Goal: Task Accomplishment & Management: Manage account settings

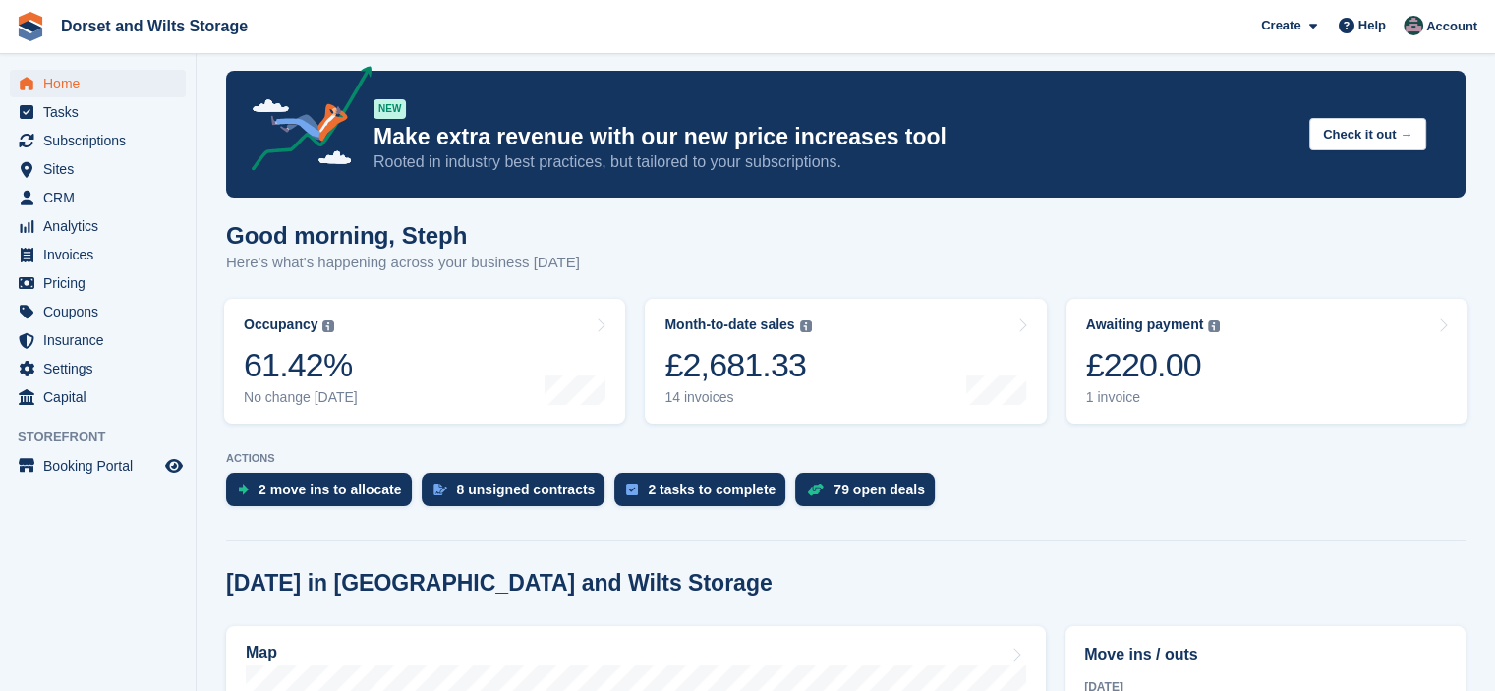
scroll to position [197, 0]
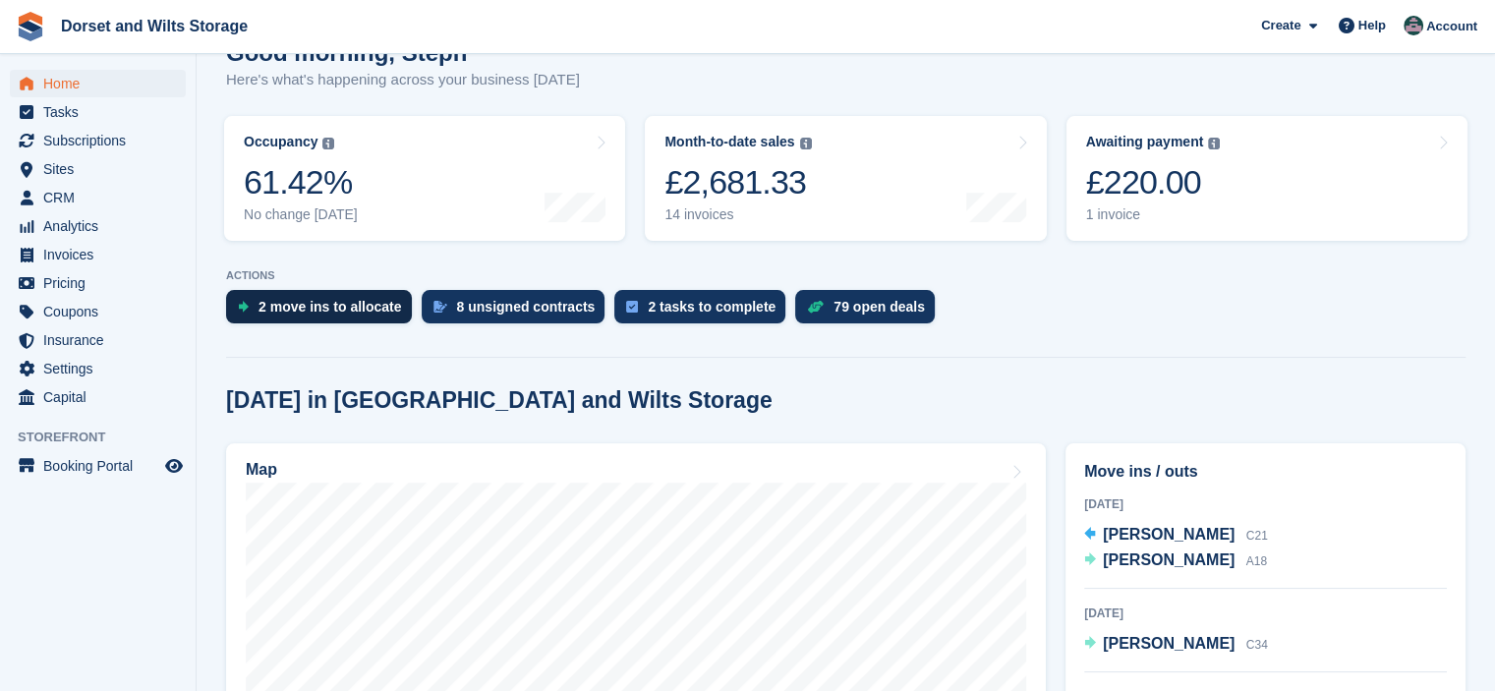
click at [294, 305] on div "2 move ins to allocate" at bounding box center [331, 307] width 144 height 16
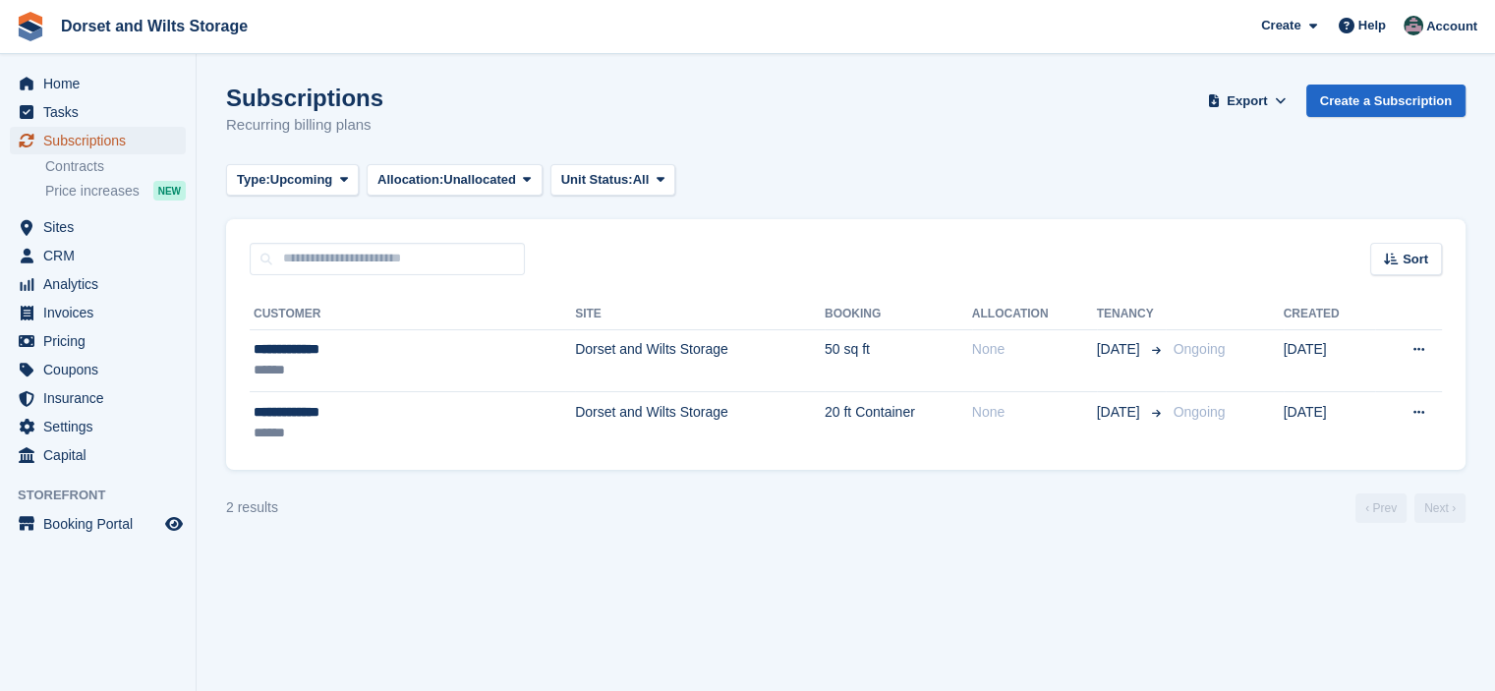
click at [75, 141] on span "Subscriptions" at bounding box center [102, 141] width 118 height 28
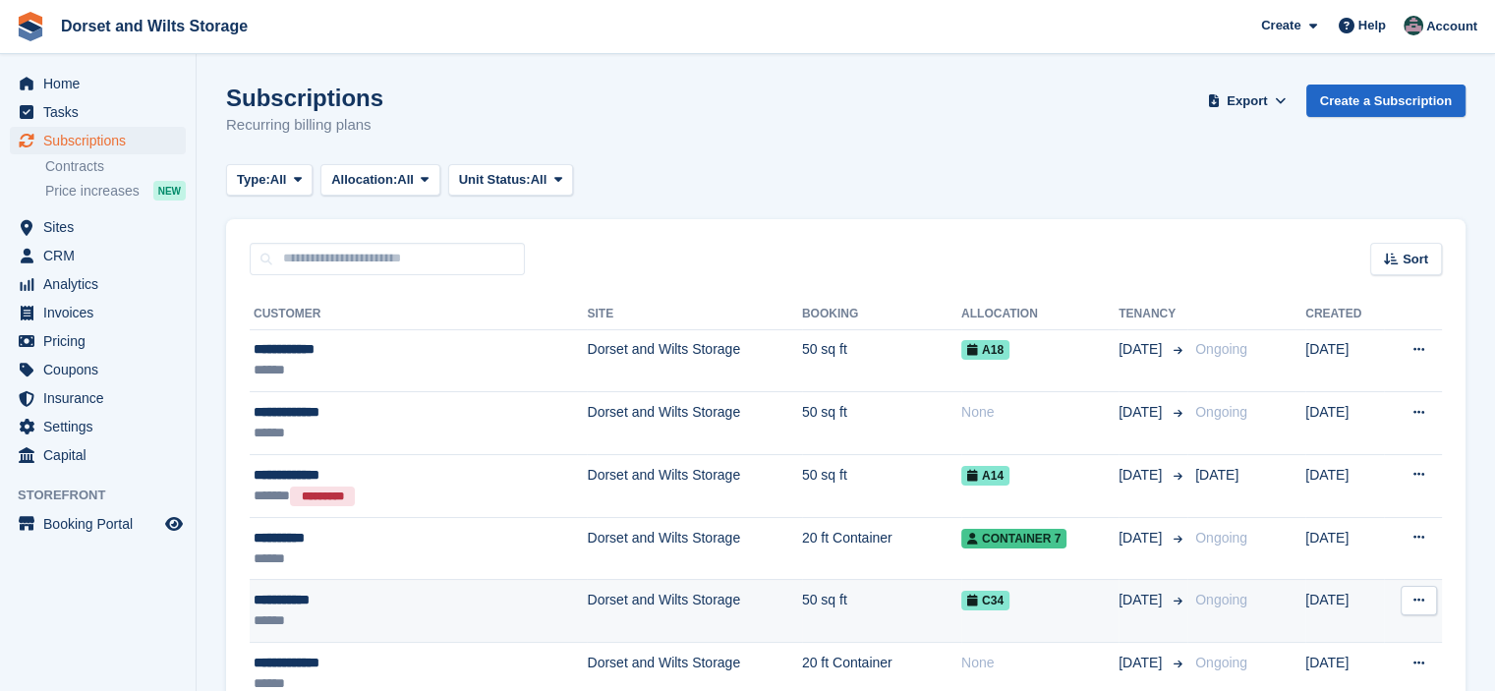
click at [587, 605] on td "Dorset and Wilts Storage" at bounding box center [694, 611] width 214 height 63
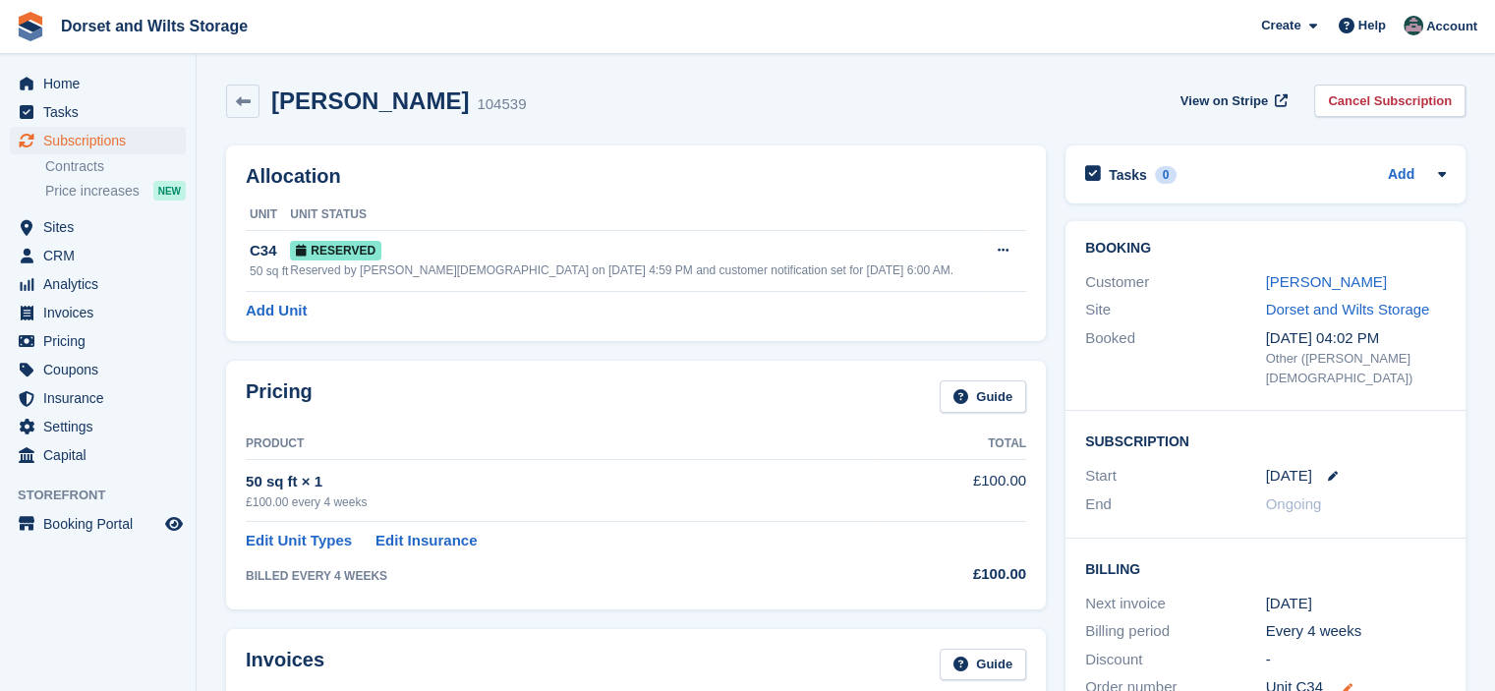
click at [1343, 683] on icon at bounding box center [1348, 688] width 10 height 10
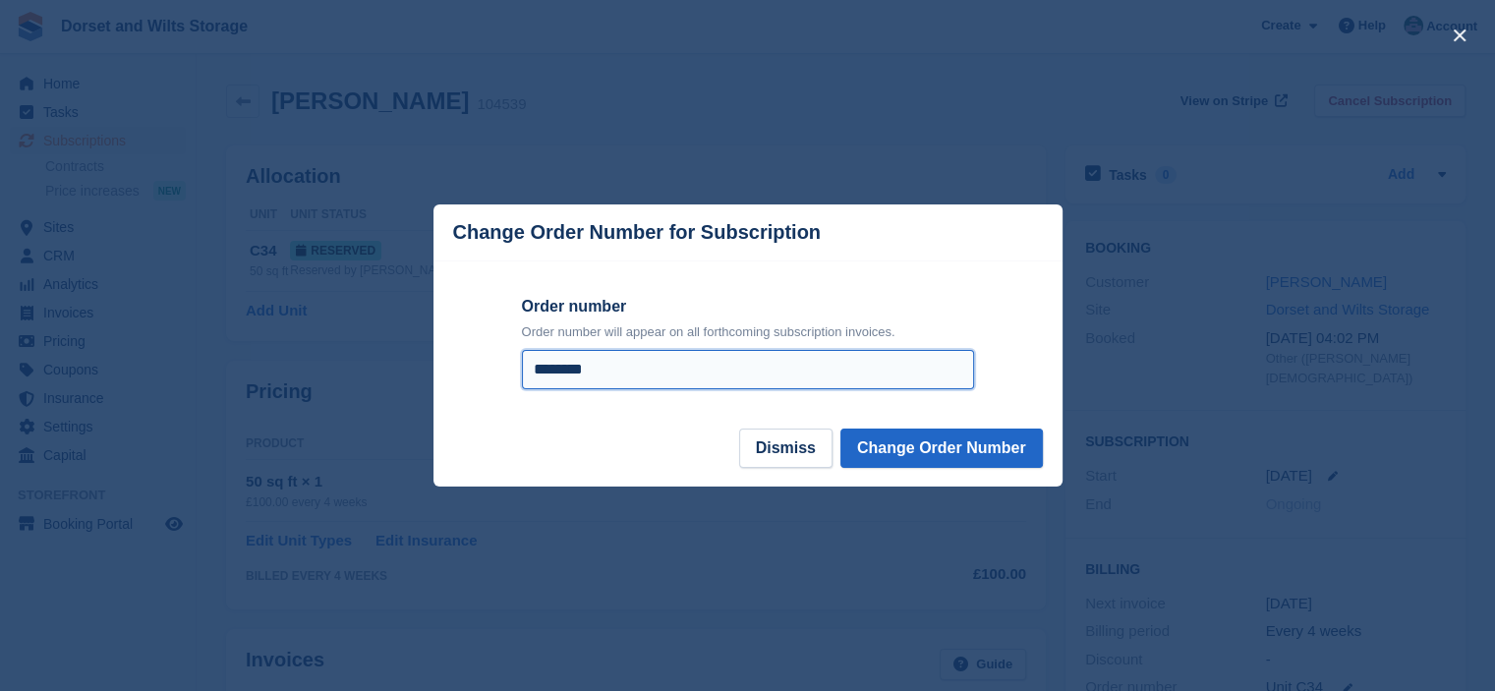
click at [604, 373] on input "********" at bounding box center [748, 369] width 452 height 39
type input "**********"
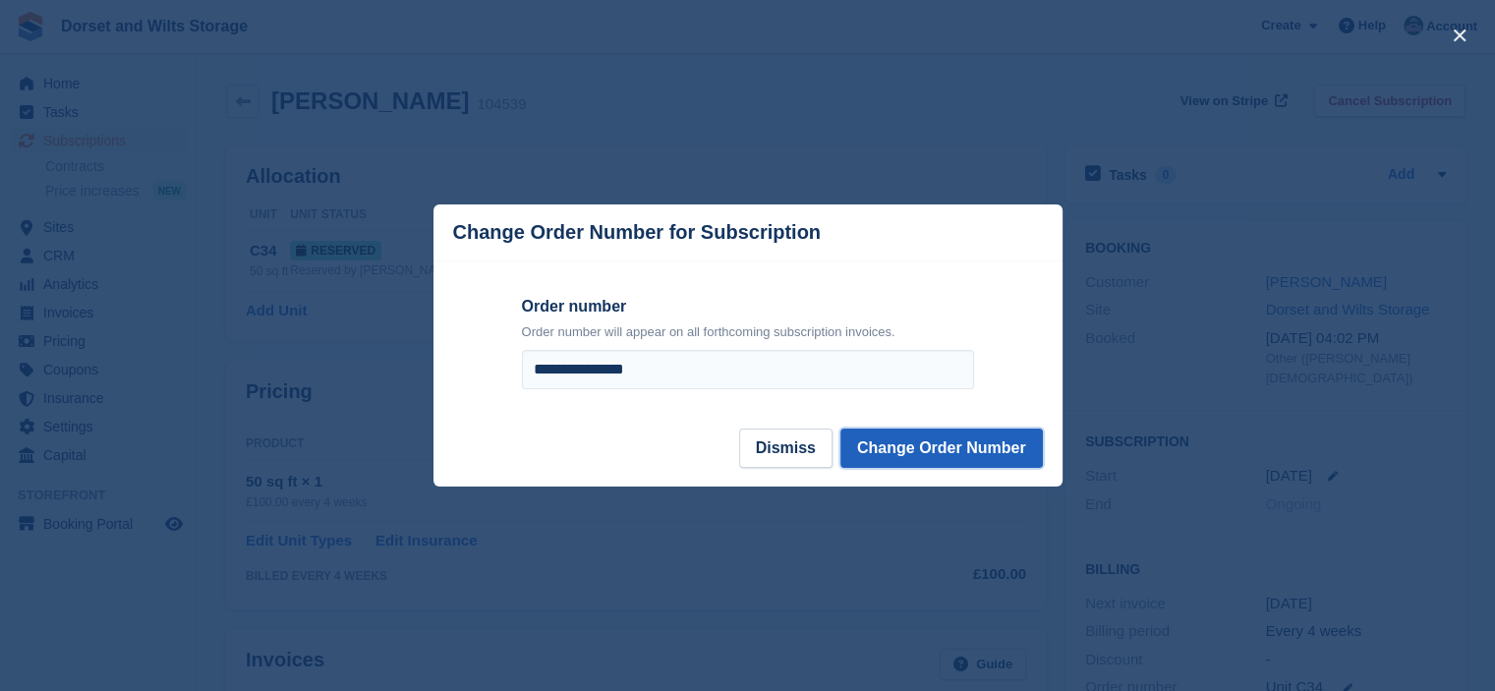
click at [974, 435] on button "Change Order Number" at bounding box center [942, 448] width 203 height 39
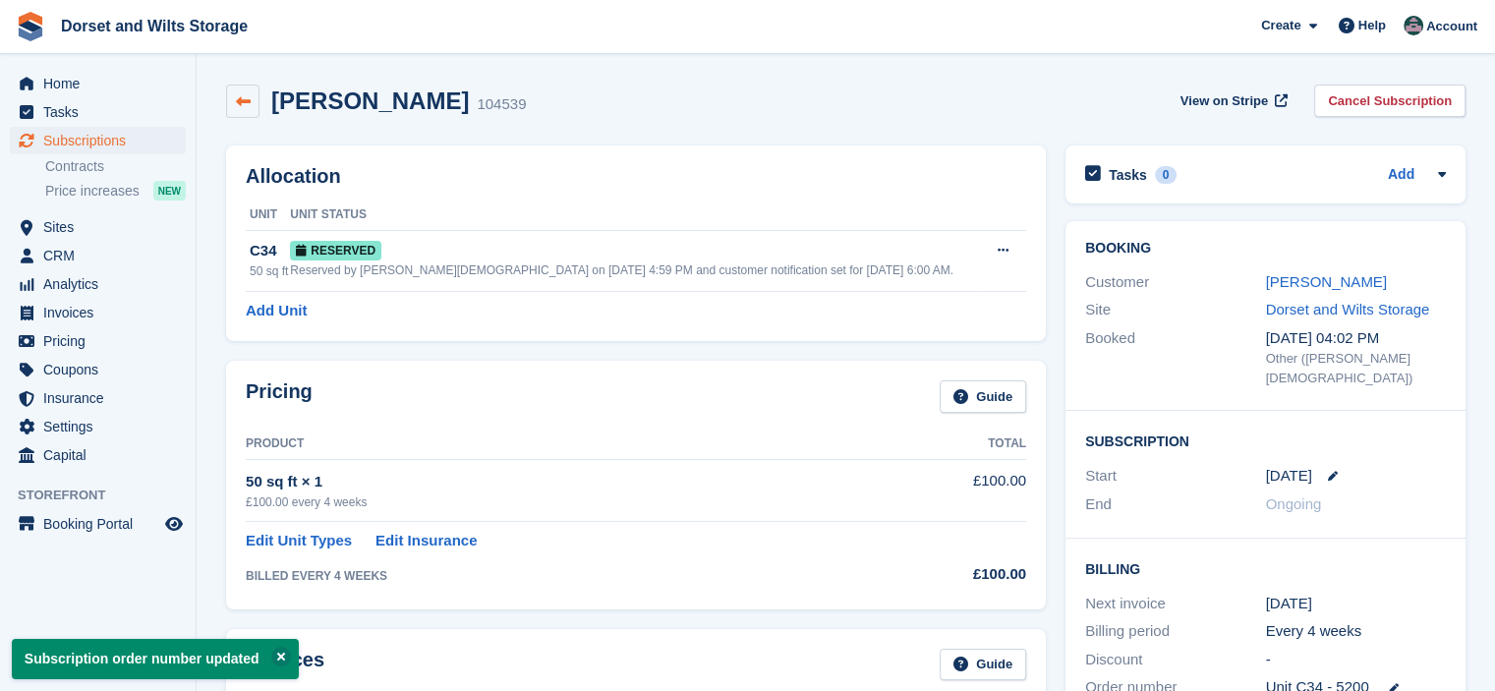
click at [252, 105] on link at bounding box center [242, 101] width 33 height 33
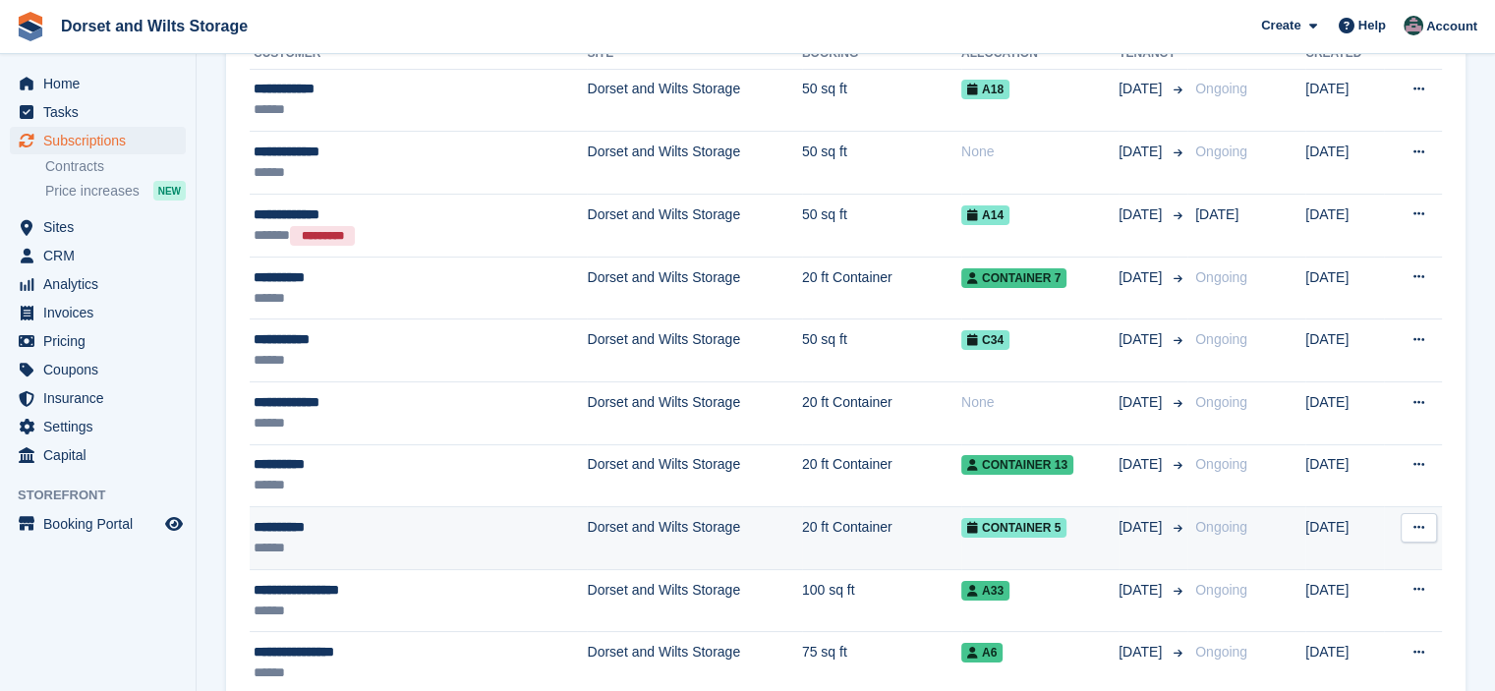
scroll to position [295, 0]
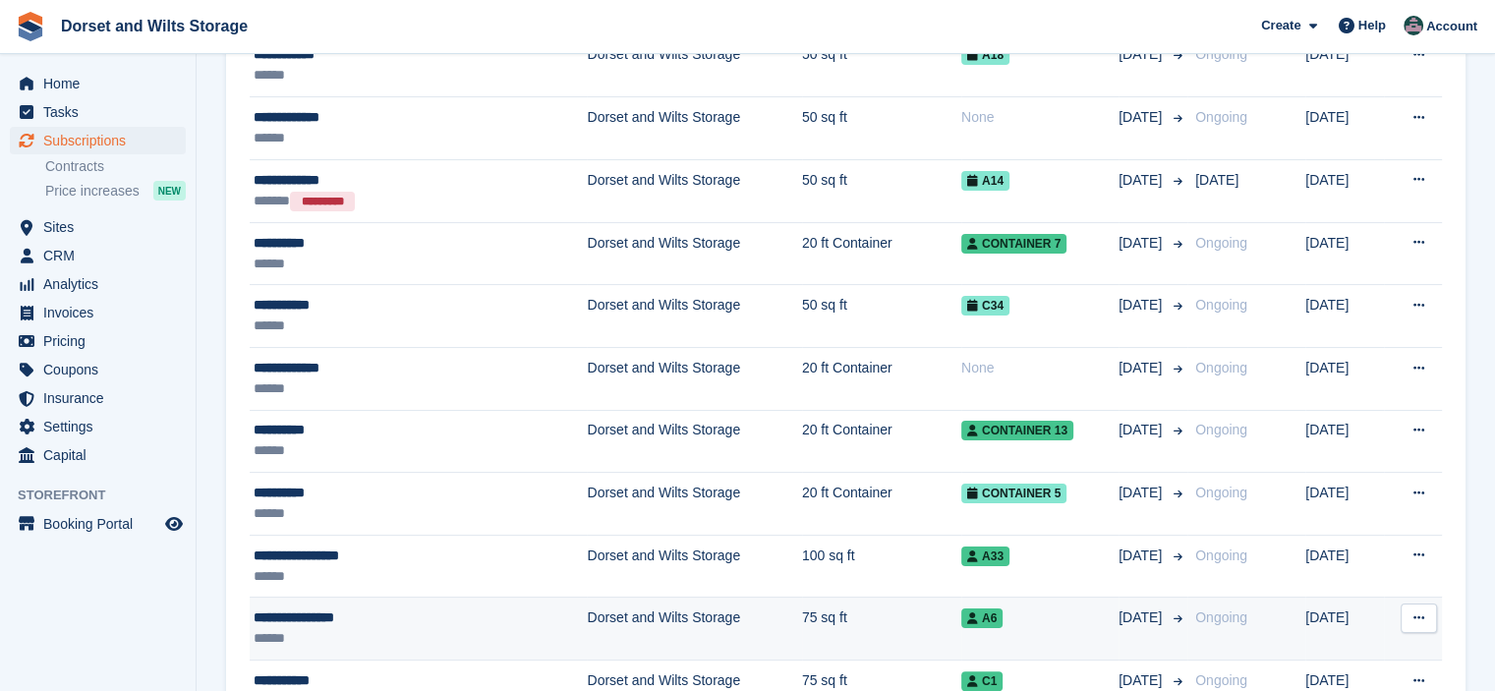
click at [587, 621] on td "Dorset and Wilts Storage" at bounding box center [694, 629] width 214 height 63
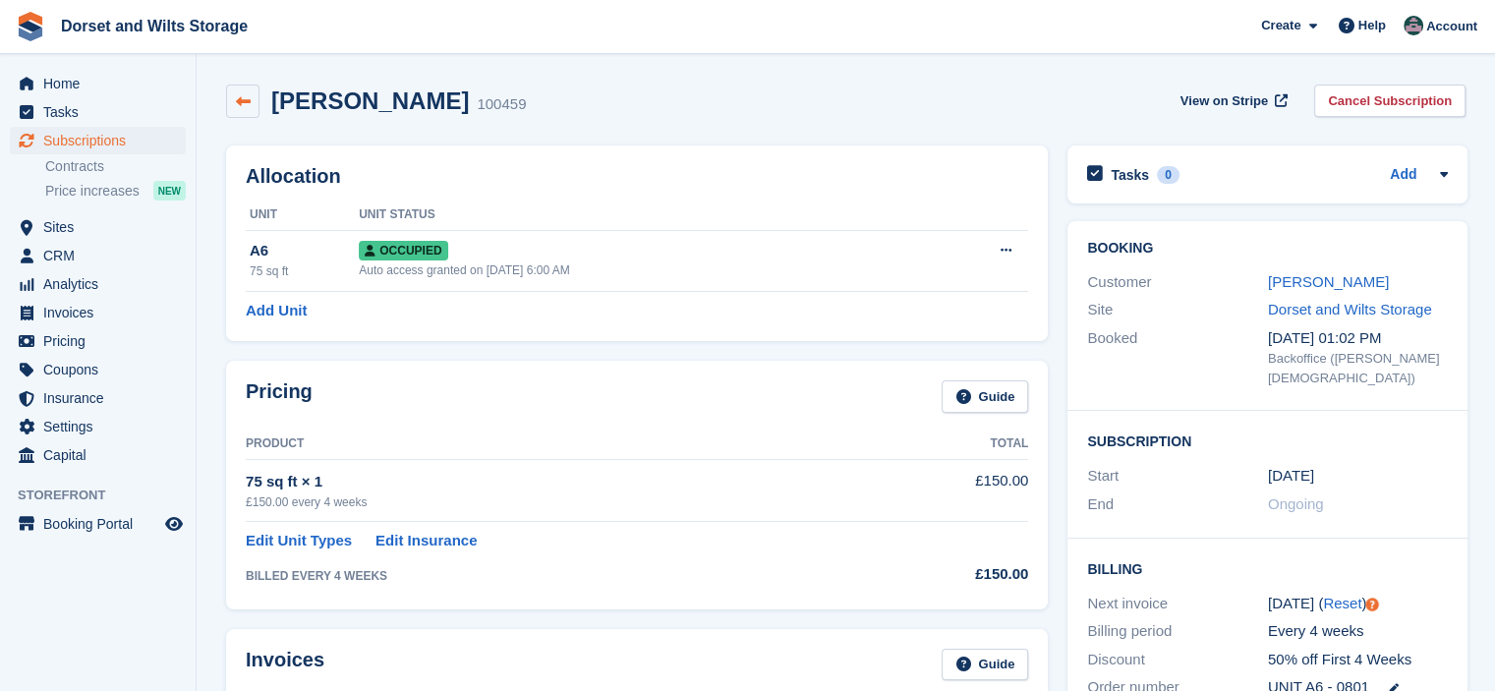
click at [250, 102] on icon at bounding box center [243, 101] width 15 height 15
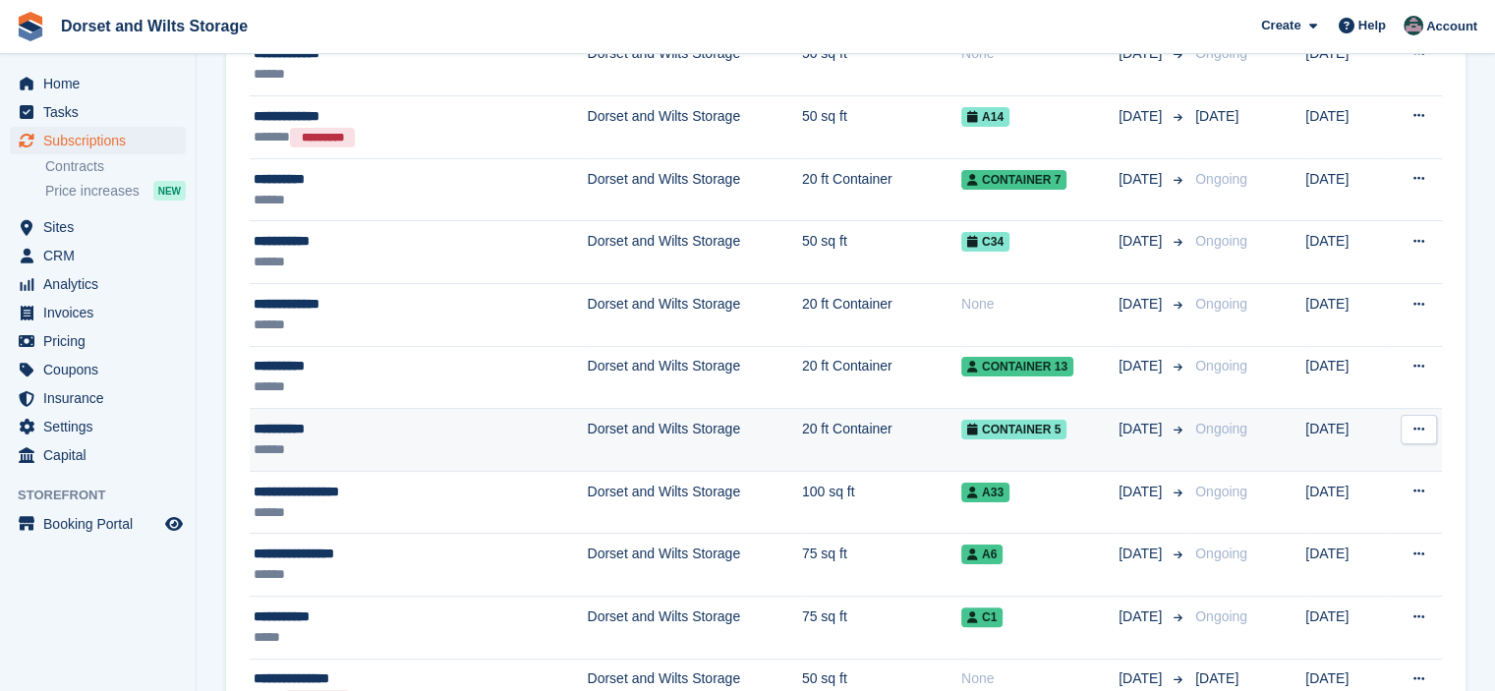
scroll to position [393, 0]
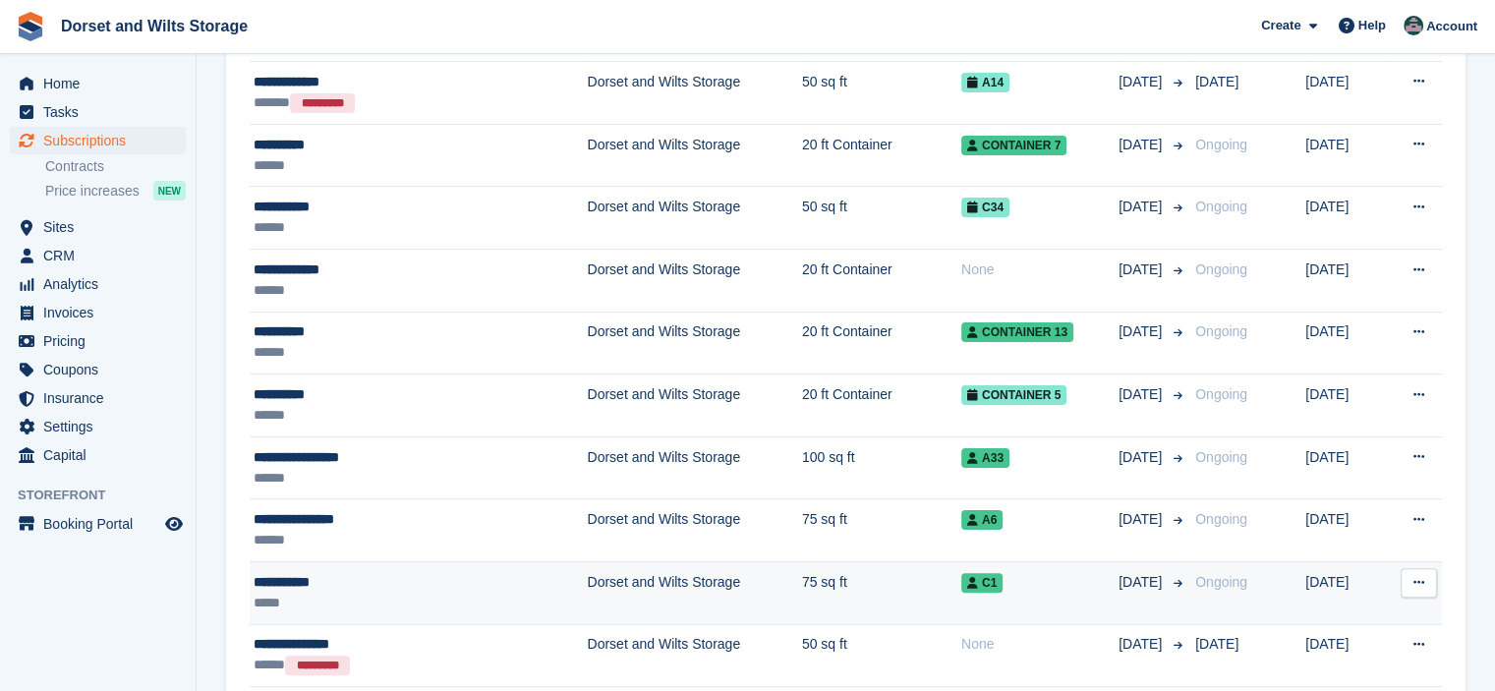
click at [587, 585] on td "Dorset and Wilts Storage" at bounding box center [694, 592] width 214 height 63
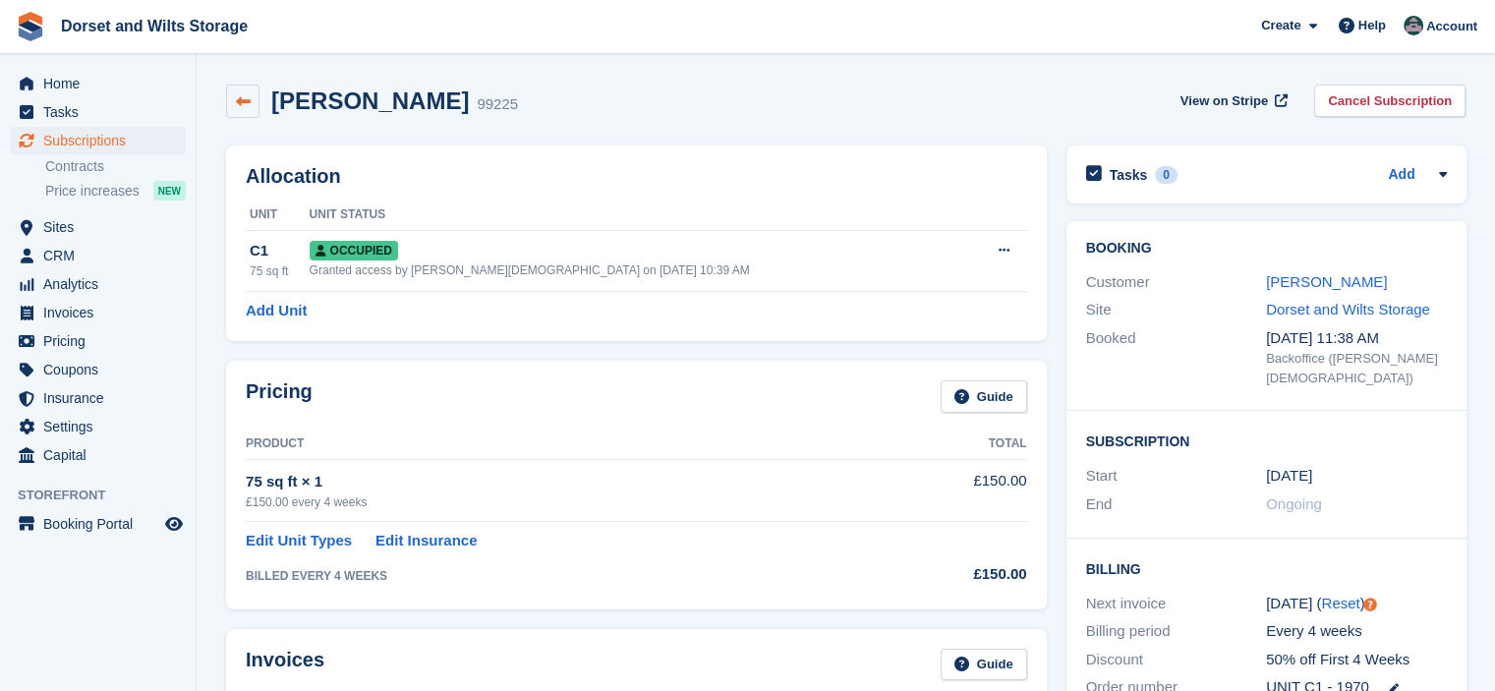
click at [245, 106] on icon at bounding box center [243, 101] width 15 height 15
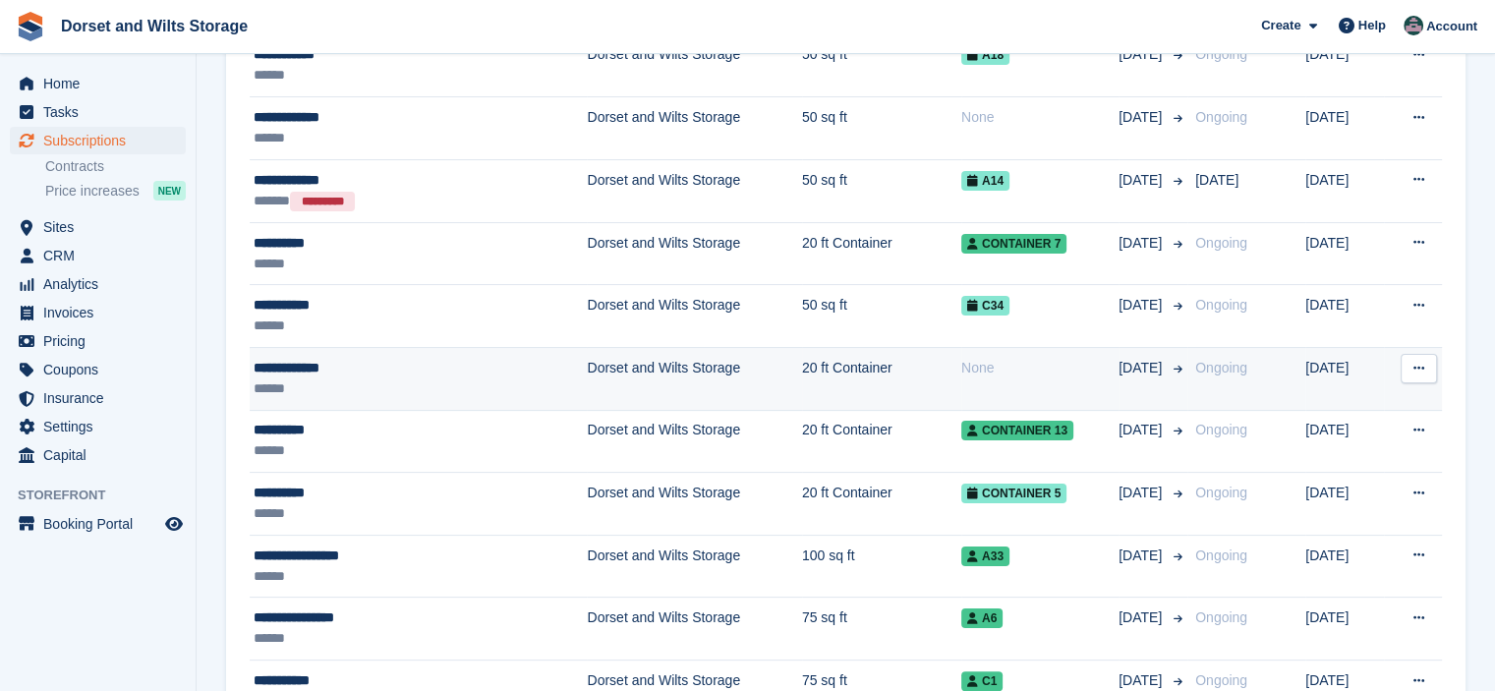
scroll to position [492, 0]
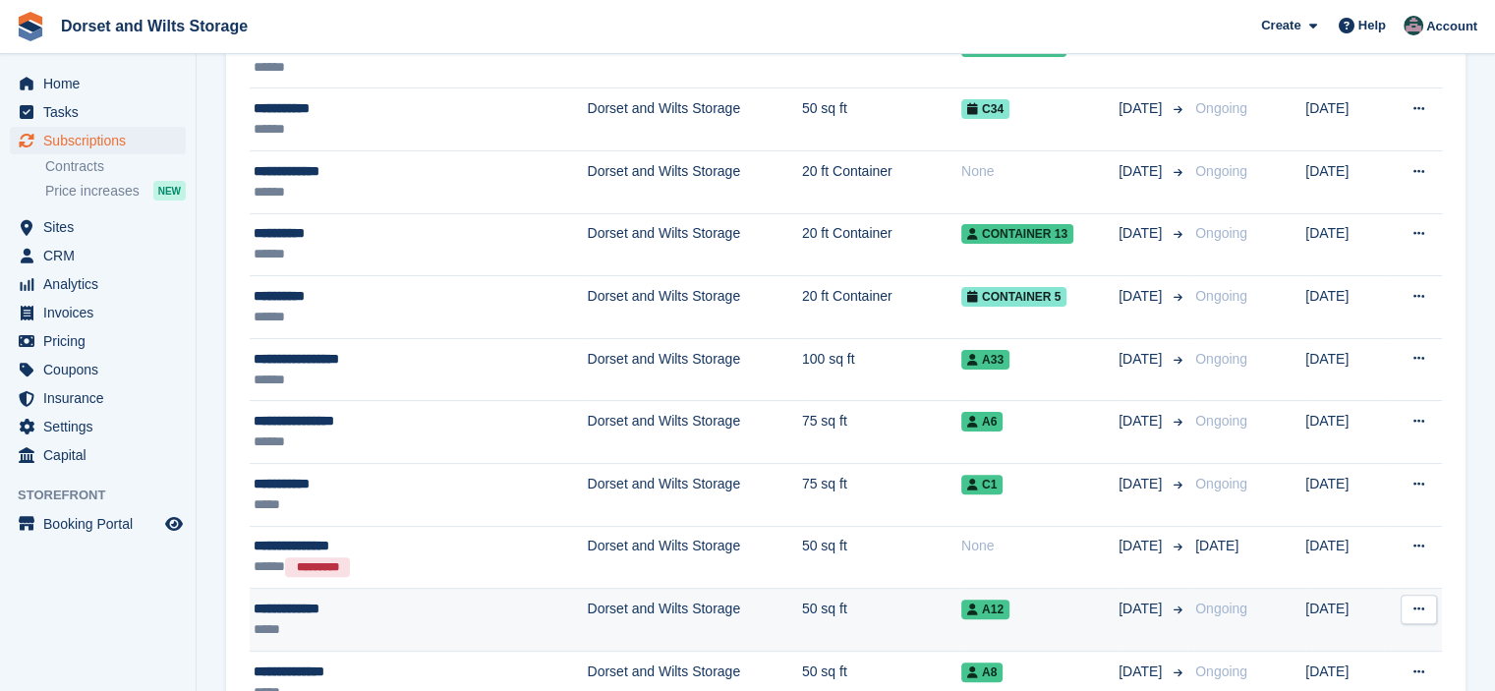
click at [311, 605] on div "**********" at bounding box center [372, 609] width 237 height 21
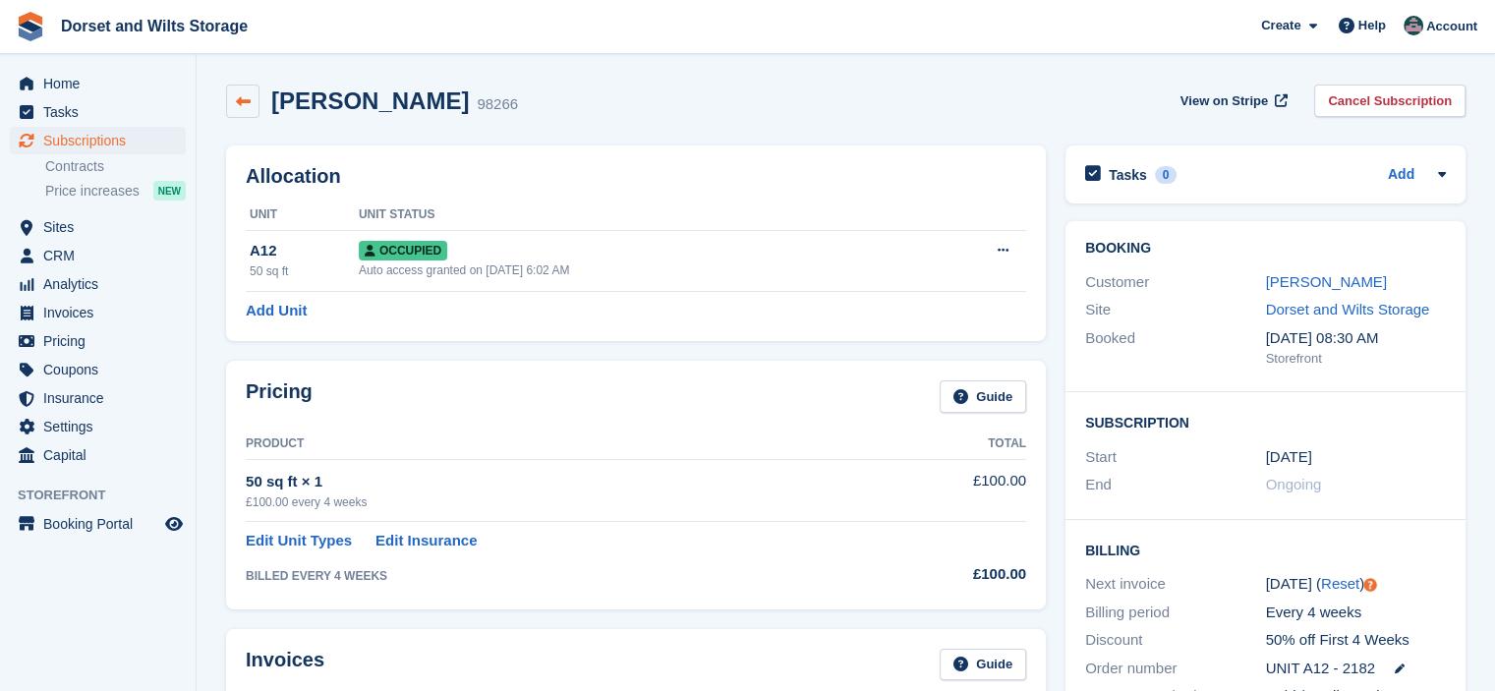
click at [250, 101] on icon at bounding box center [243, 101] width 15 height 15
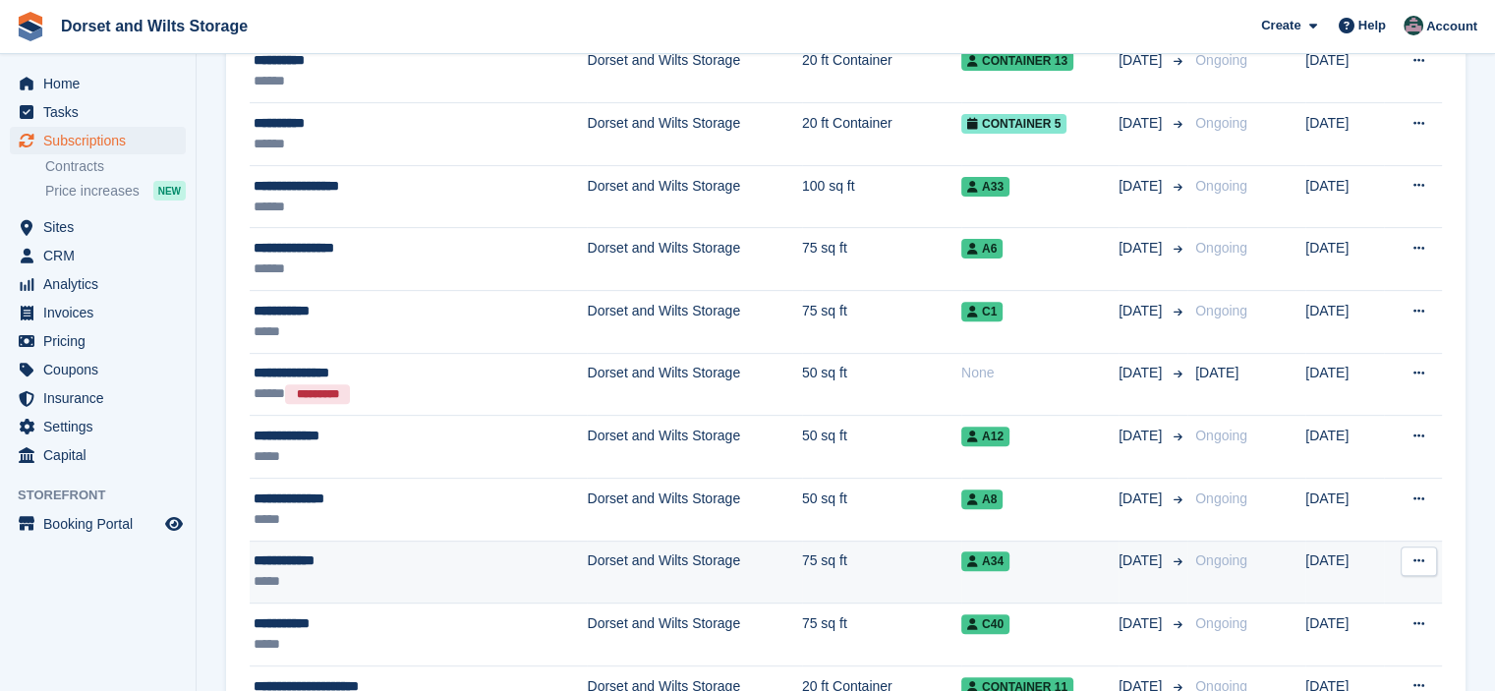
scroll to position [688, 0]
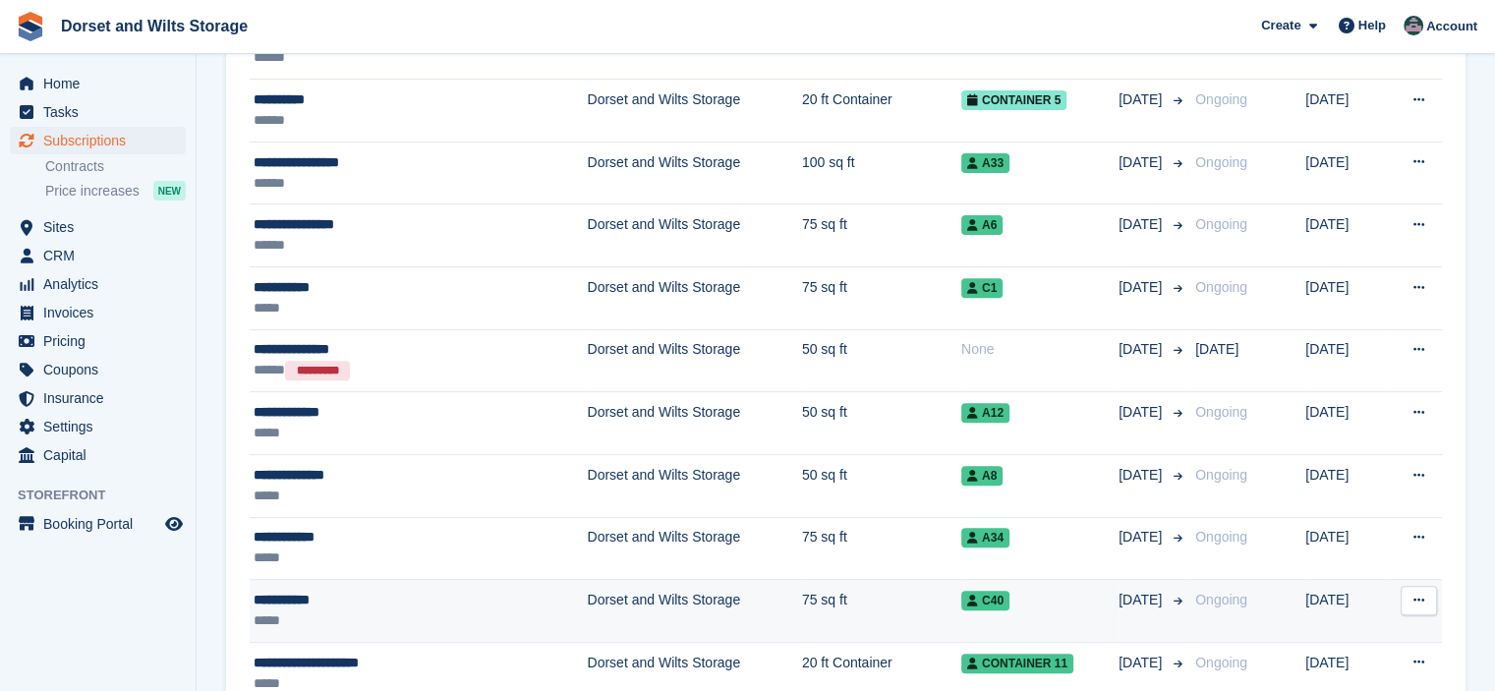
click at [587, 597] on td "Dorset and Wilts Storage" at bounding box center [694, 611] width 214 height 63
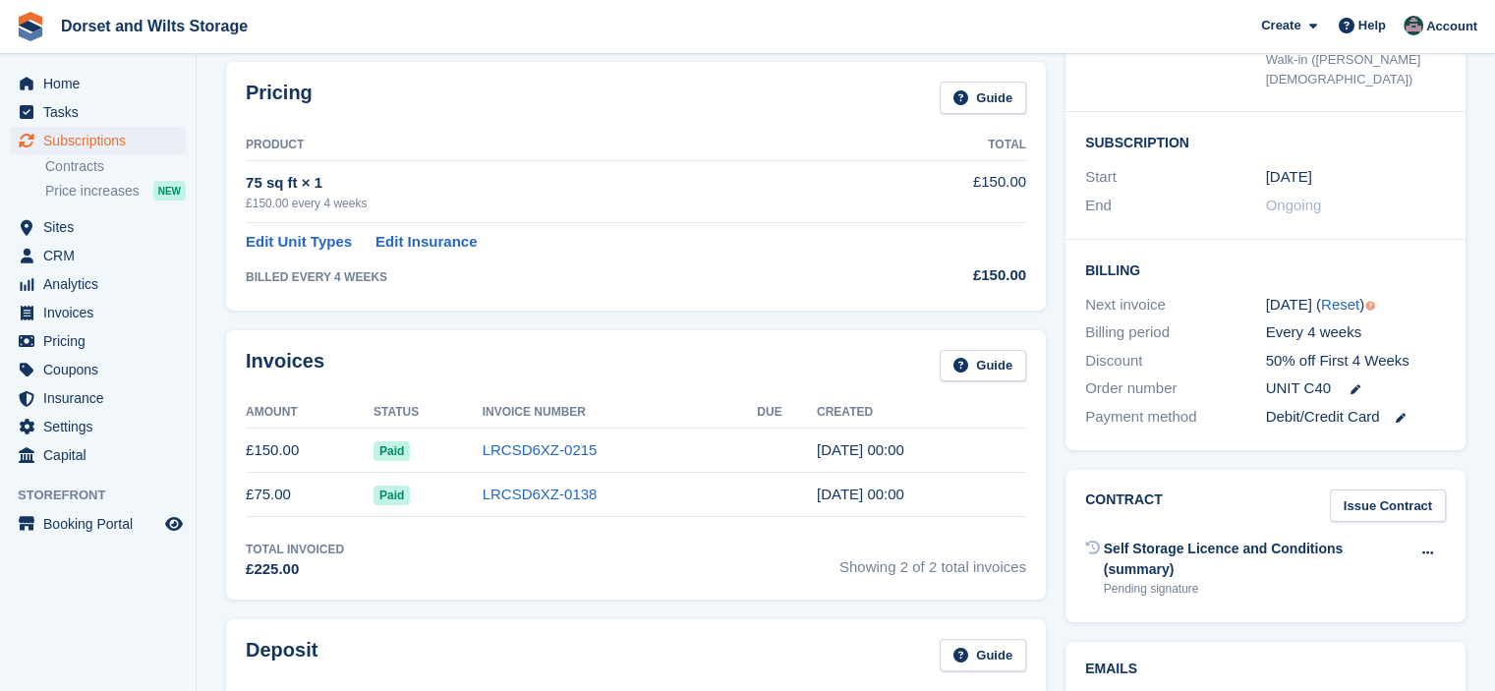
scroll to position [295, 0]
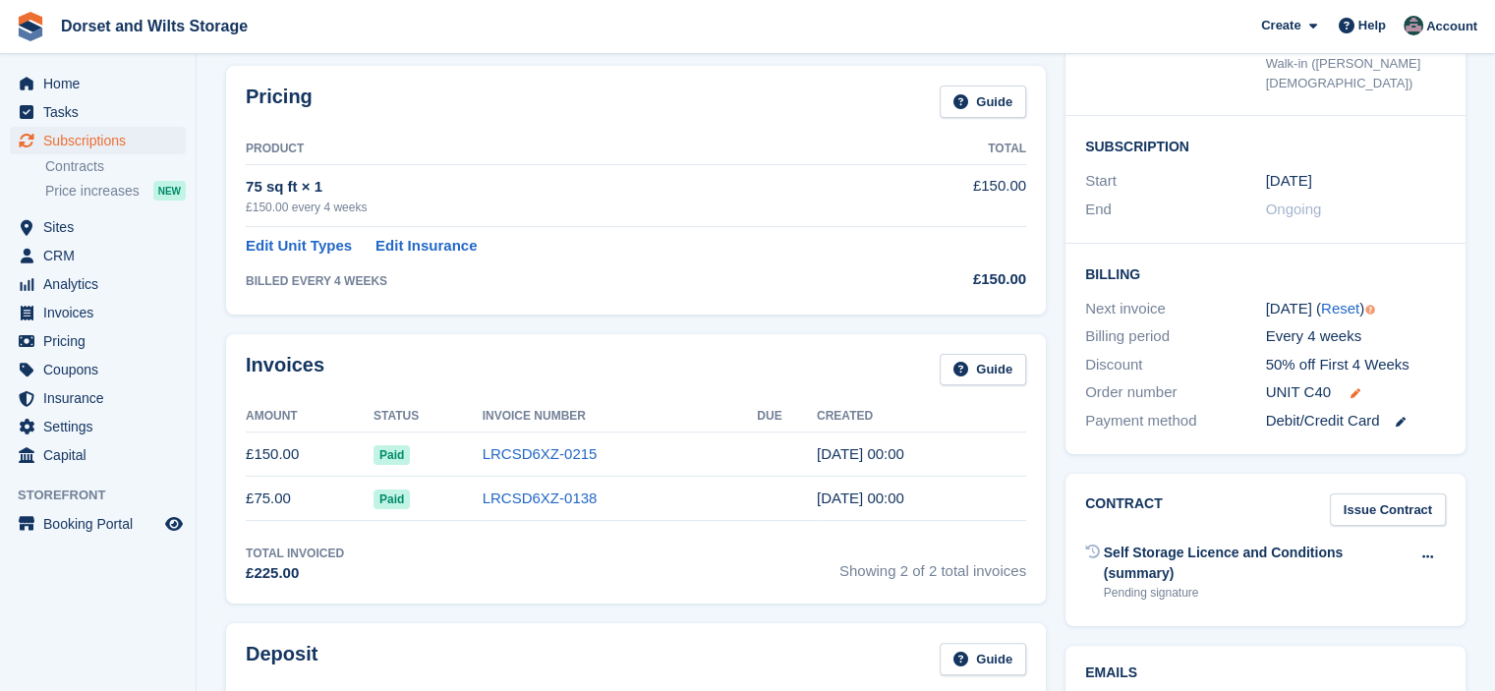
click at [1354, 388] on icon at bounding box center [1356, 393] width 10 height 10
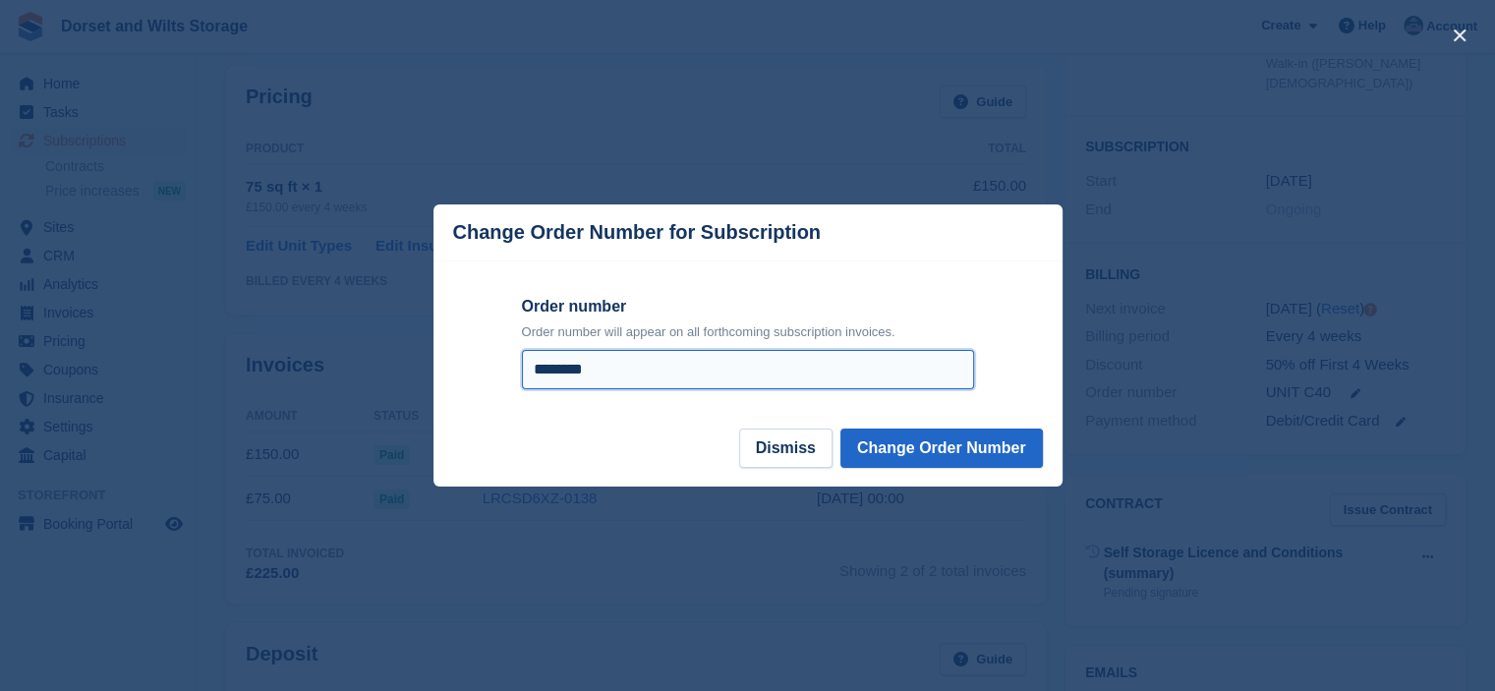
click at [647, 367] on input "********" at bounding box center [748, 369] width 452 height 39
type input "**********"
click at [920, 454] on button "Change Order Number" at bounding box center [942, 448] width 203 height 39
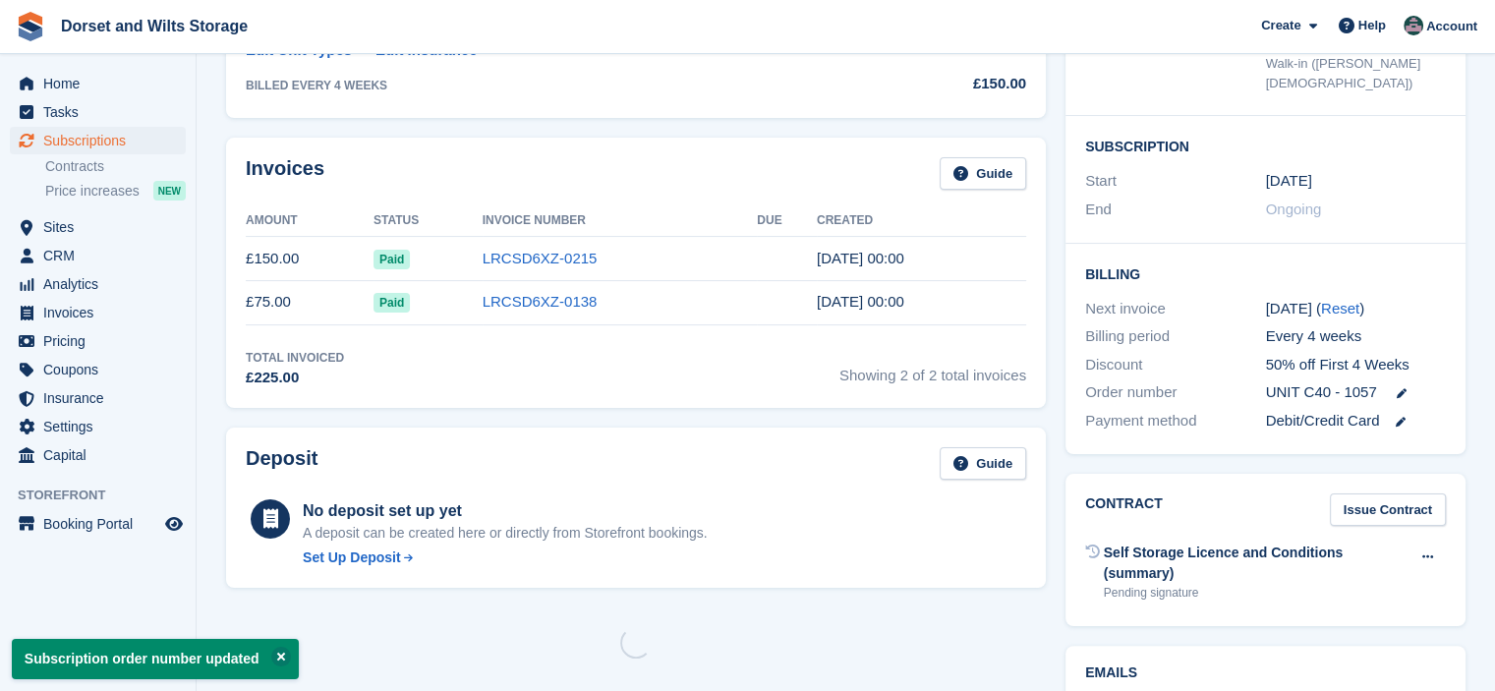
scroll to position [0, 0]
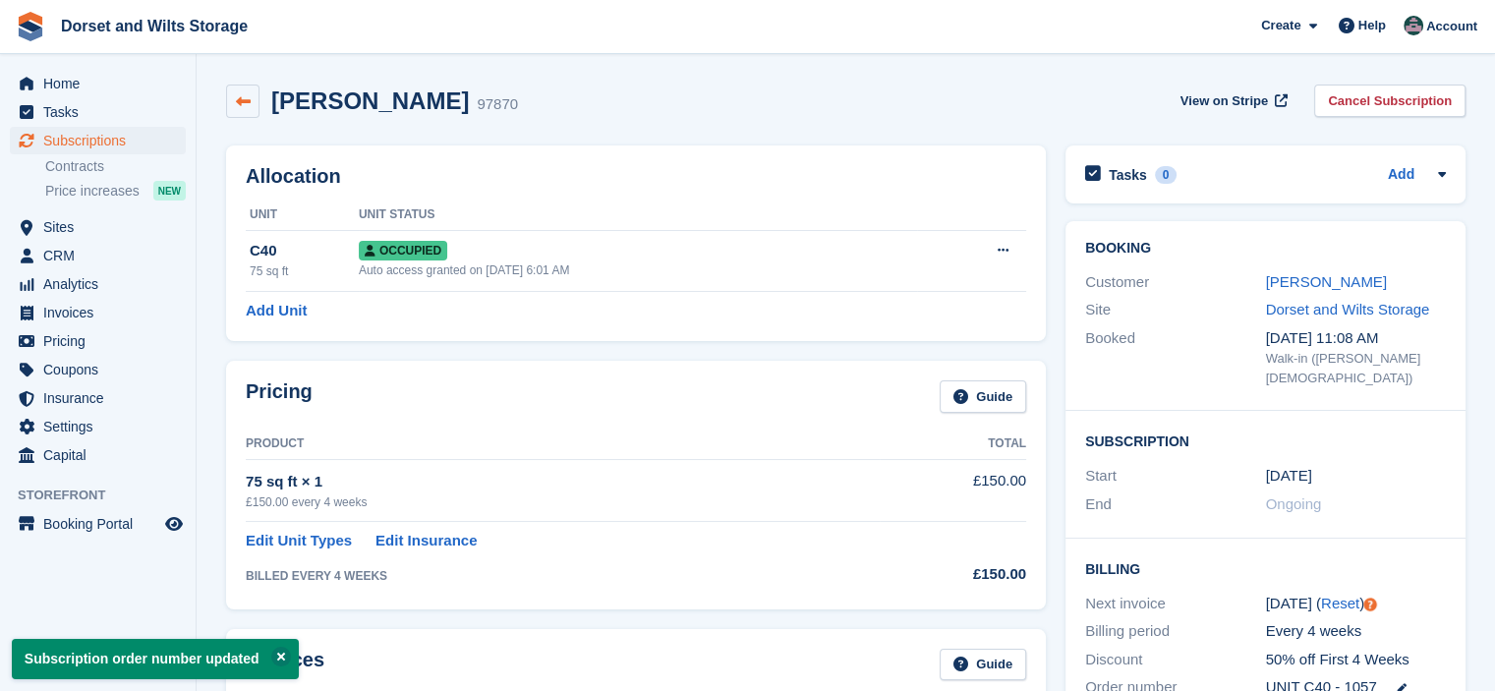
click at [251, 97] on link at bounding box center [242, 101] width 33 height 33
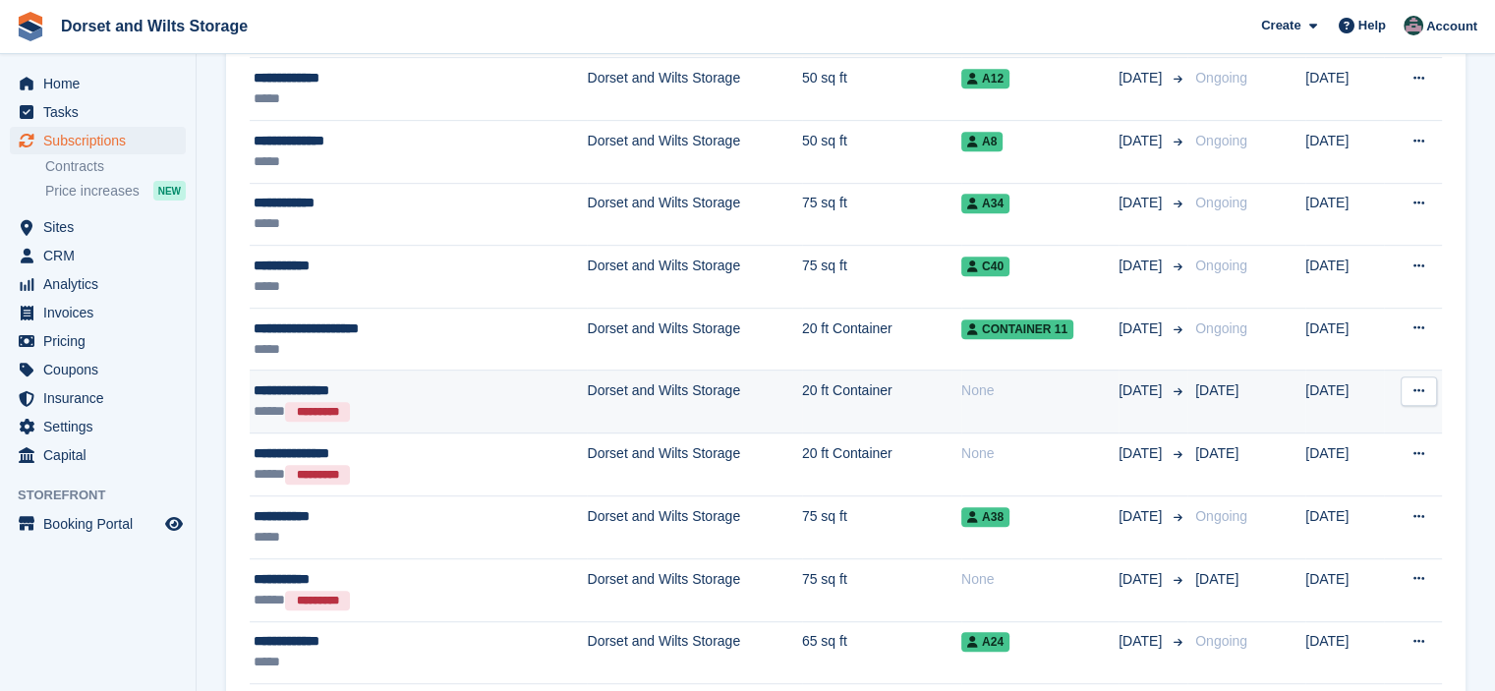
scroll to position [1081, 0]
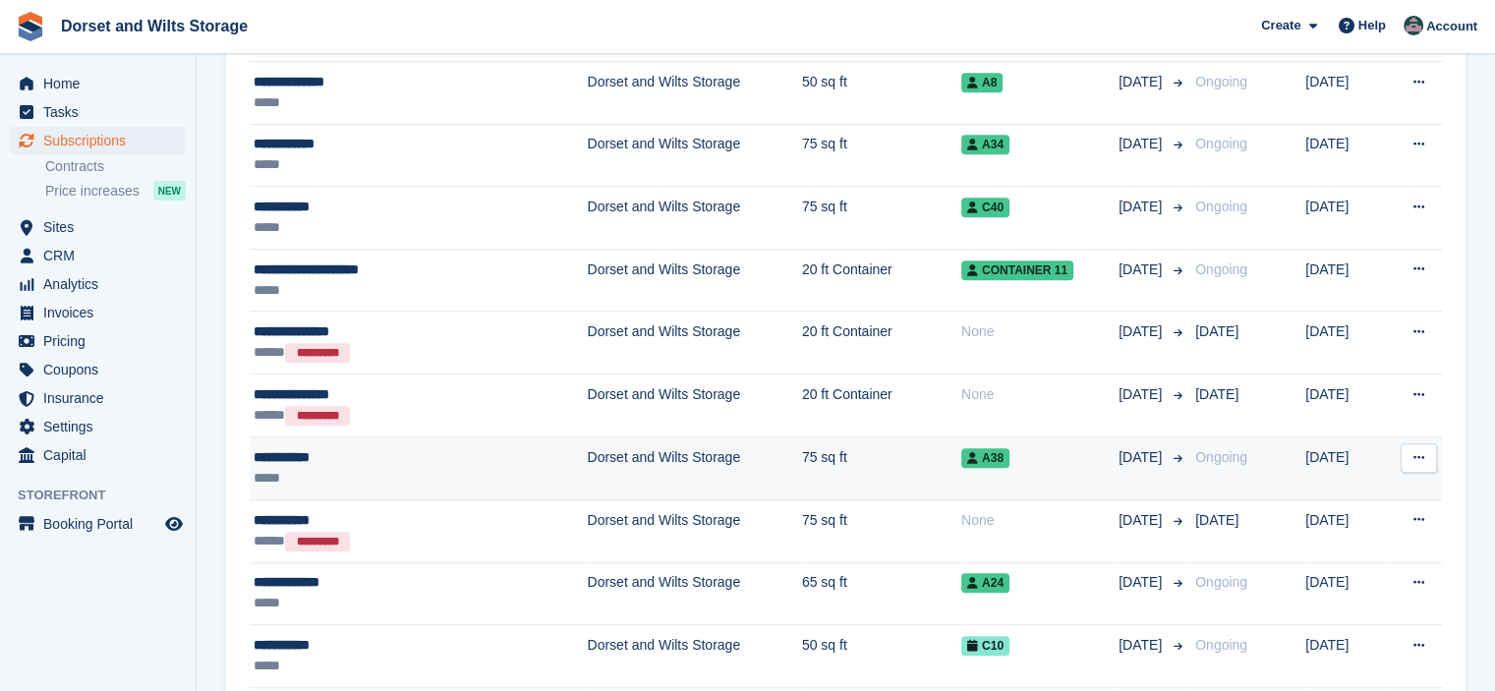
click at [587, 455] on td "Dorset and Wilts Storage" at bounding box center [694, 468] width 214 height 63
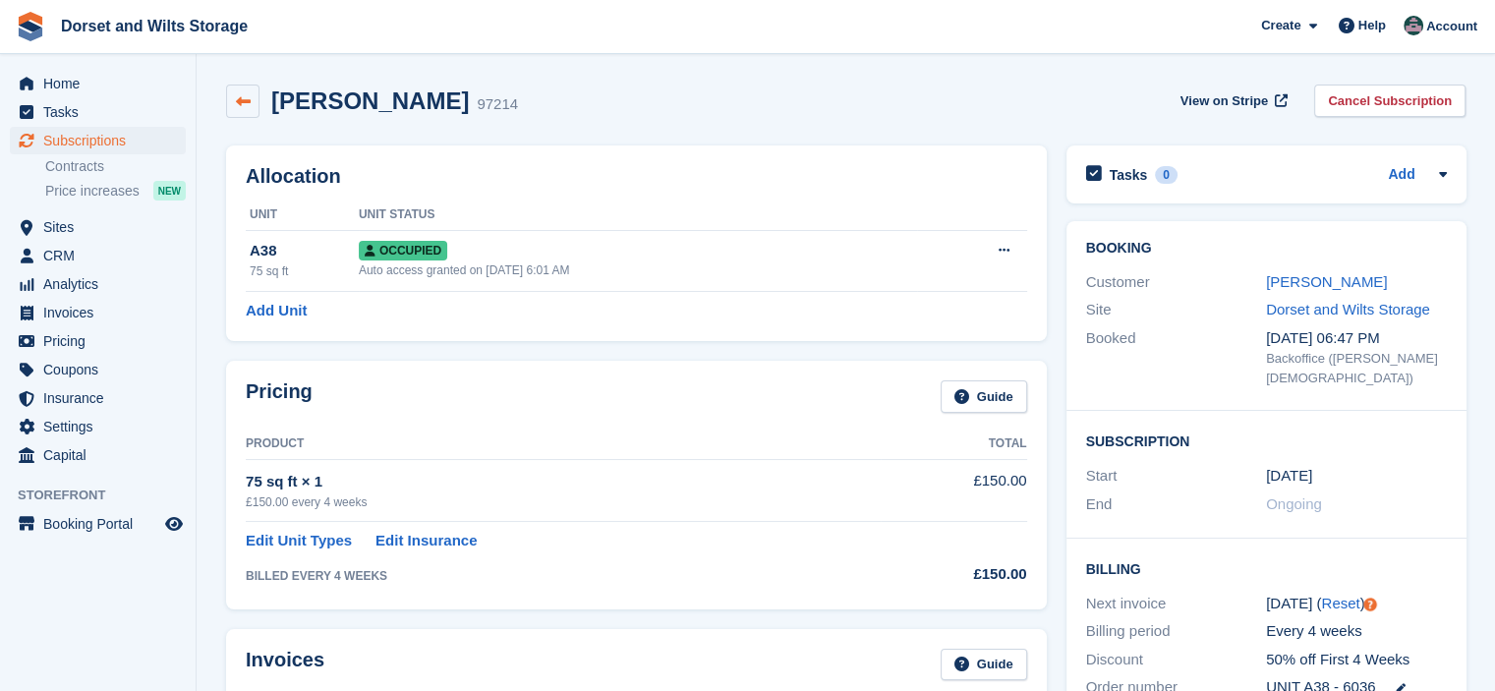
click at [249, 117] on link at bounding box center [242, 101] width 33 height 33
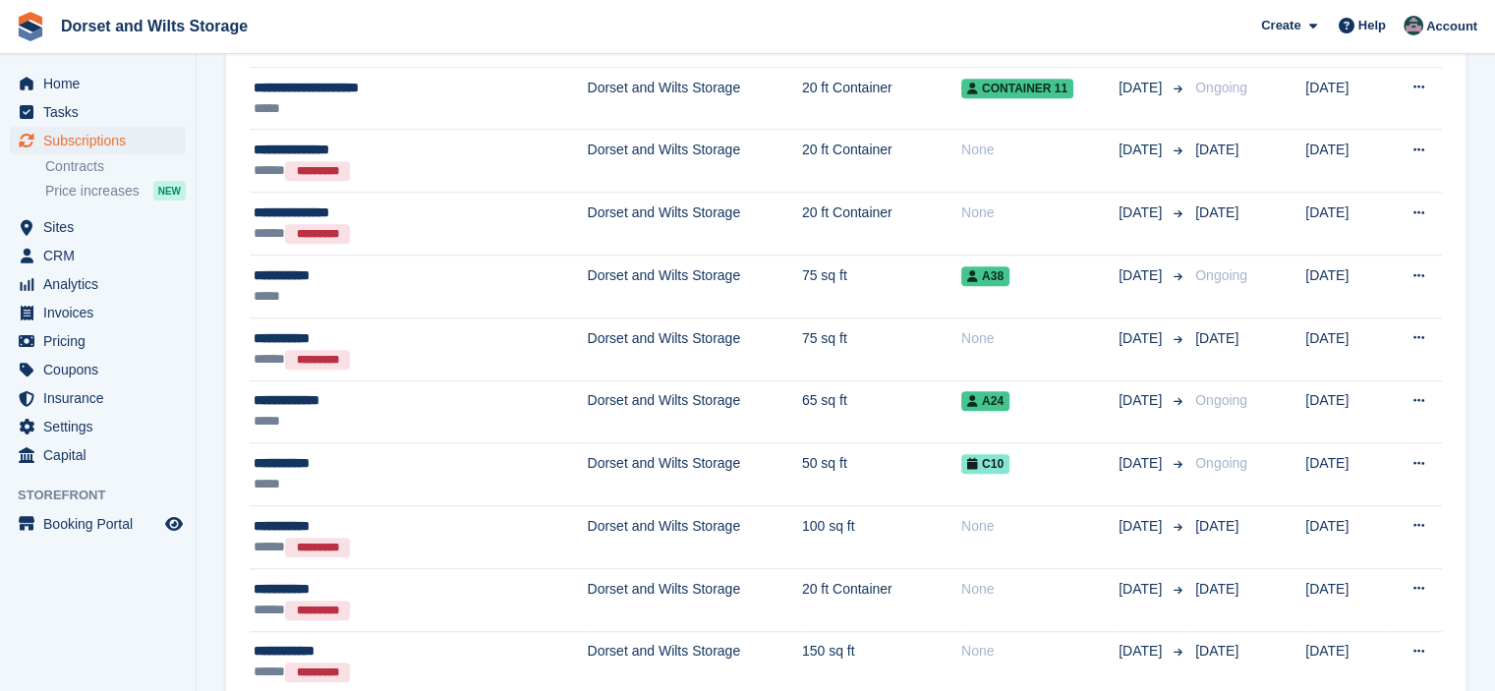
scroll to position [1278, 0]
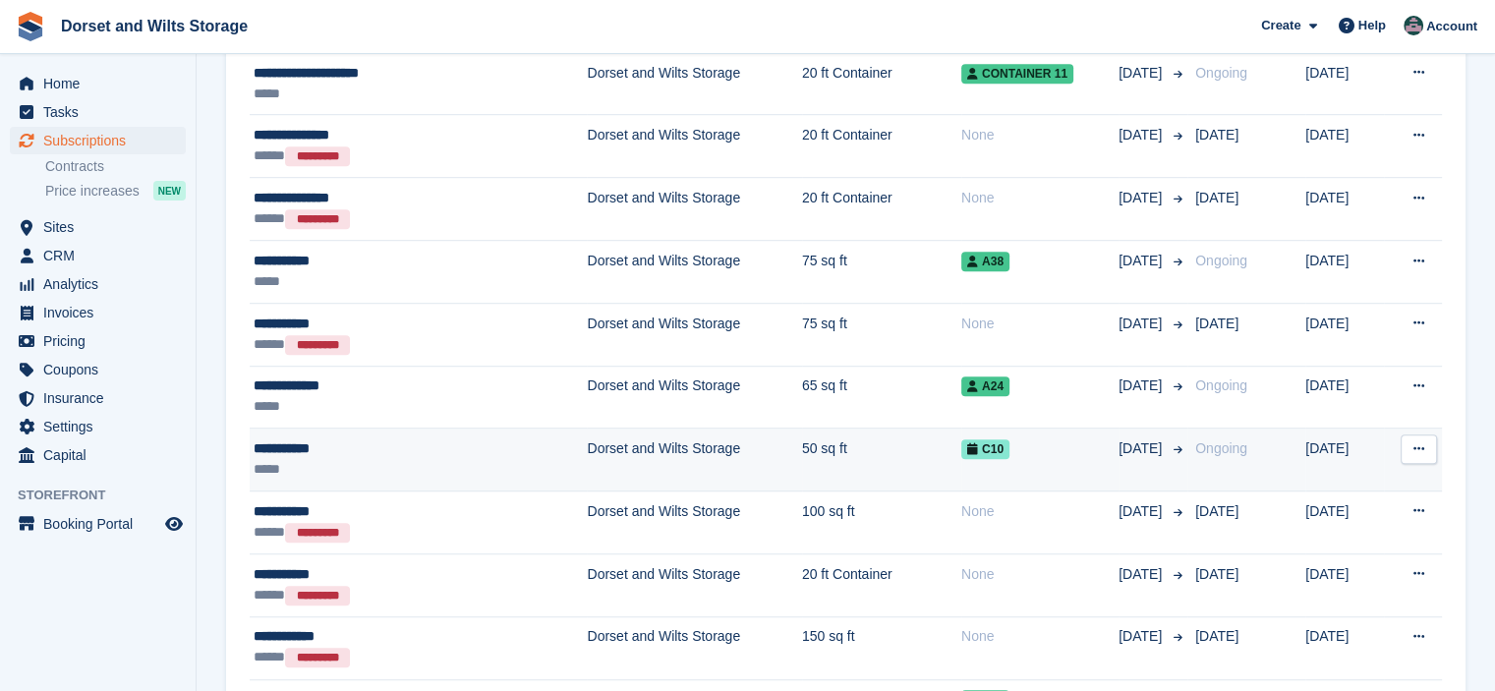
click at [587, 450] on td "Dorset and Wilts Storage" at bounding box center [694, 460] width 214 height 63
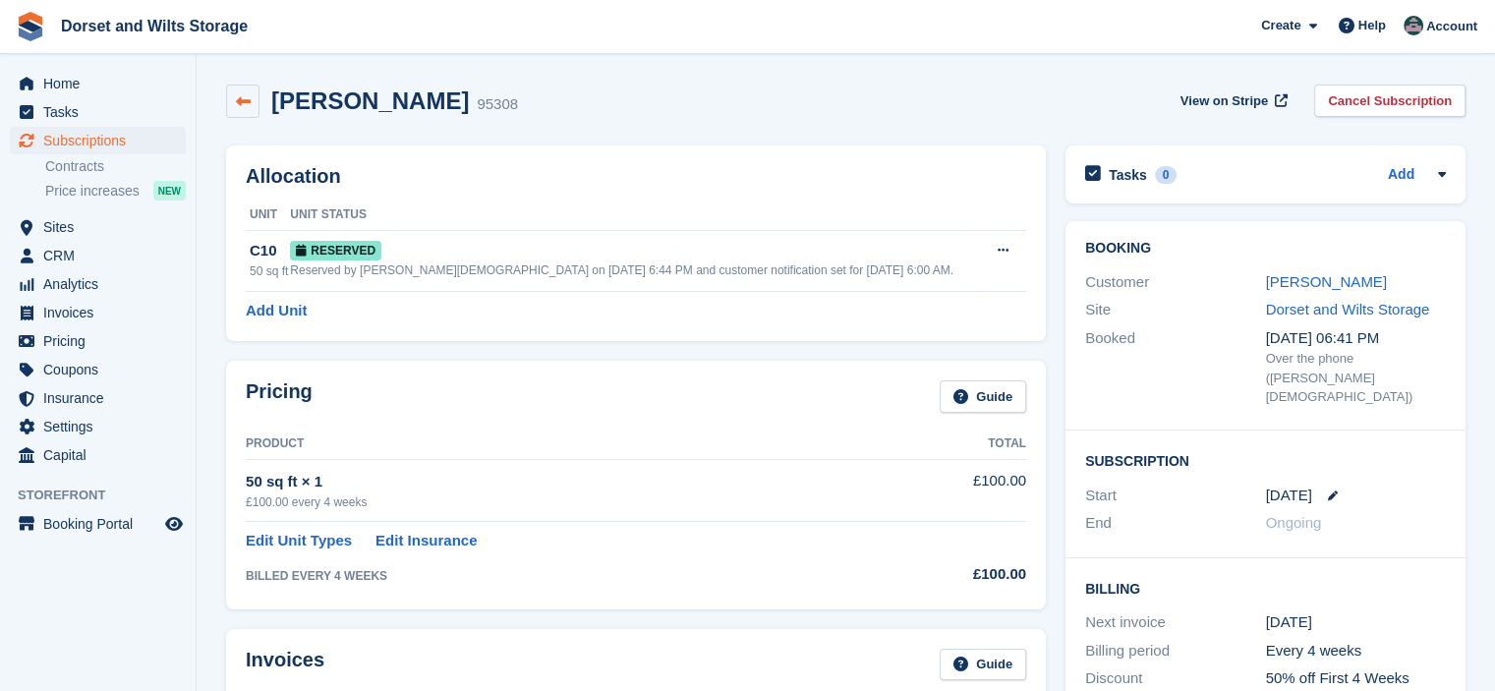
click at [247, 103] on icon at bounding box center [243, 101] width 15 height 15
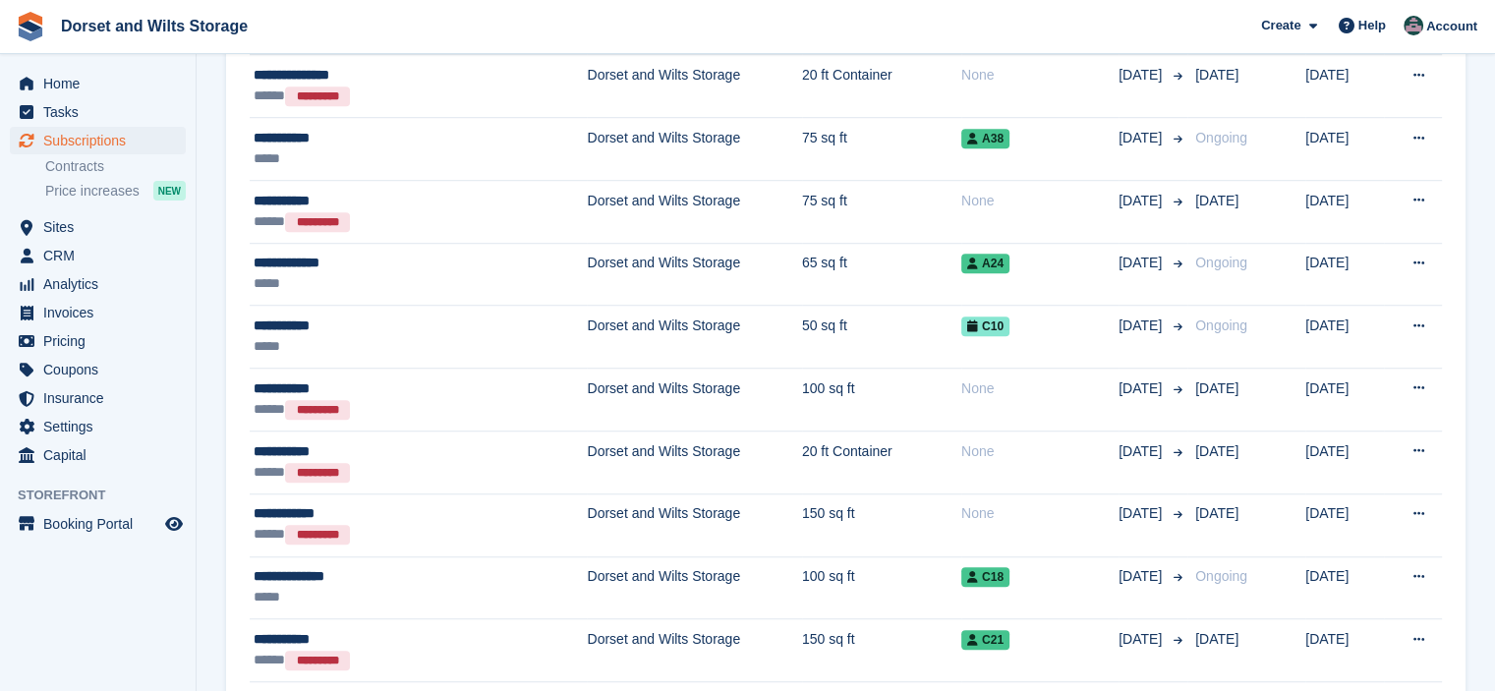
scroll to position [1475, 0]
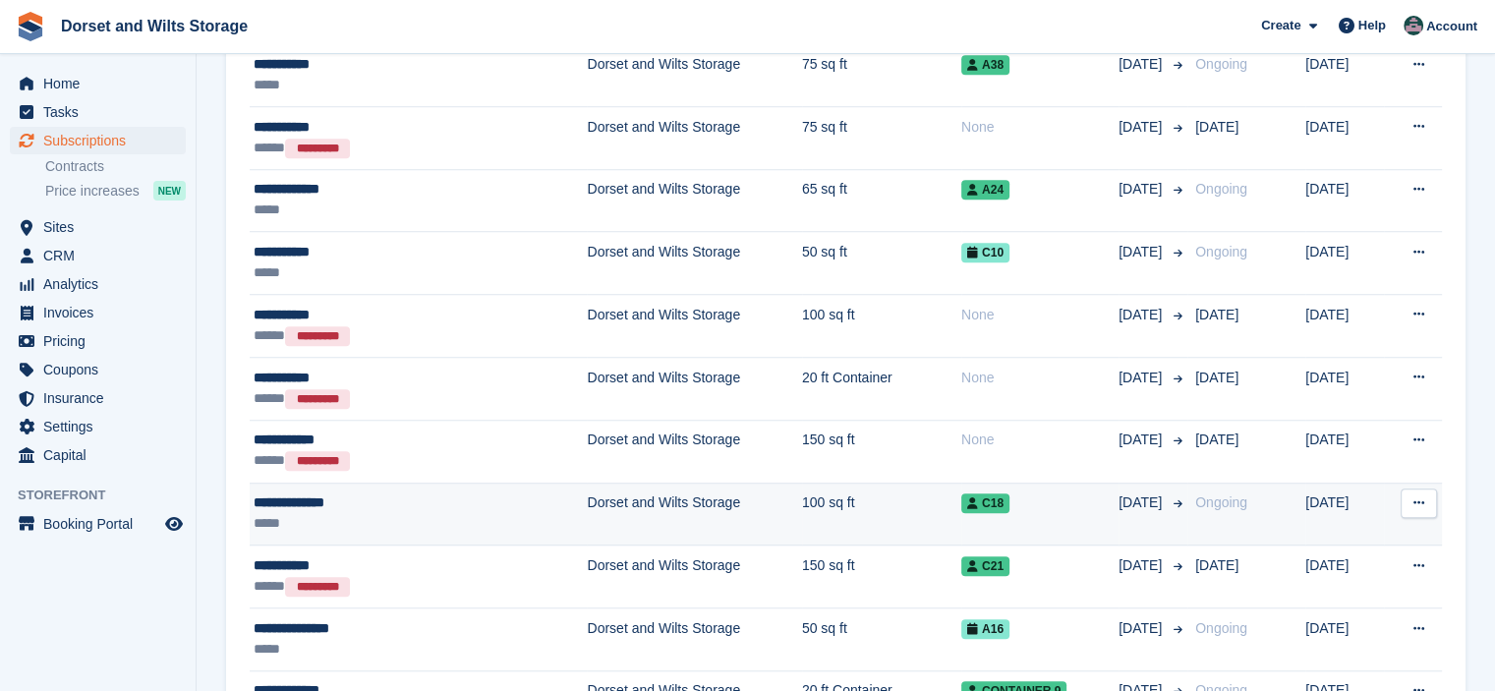
click at [587, 502] on td "Dorset and Wilts Storage" at bounding box center [694, 514] width 214 height 63
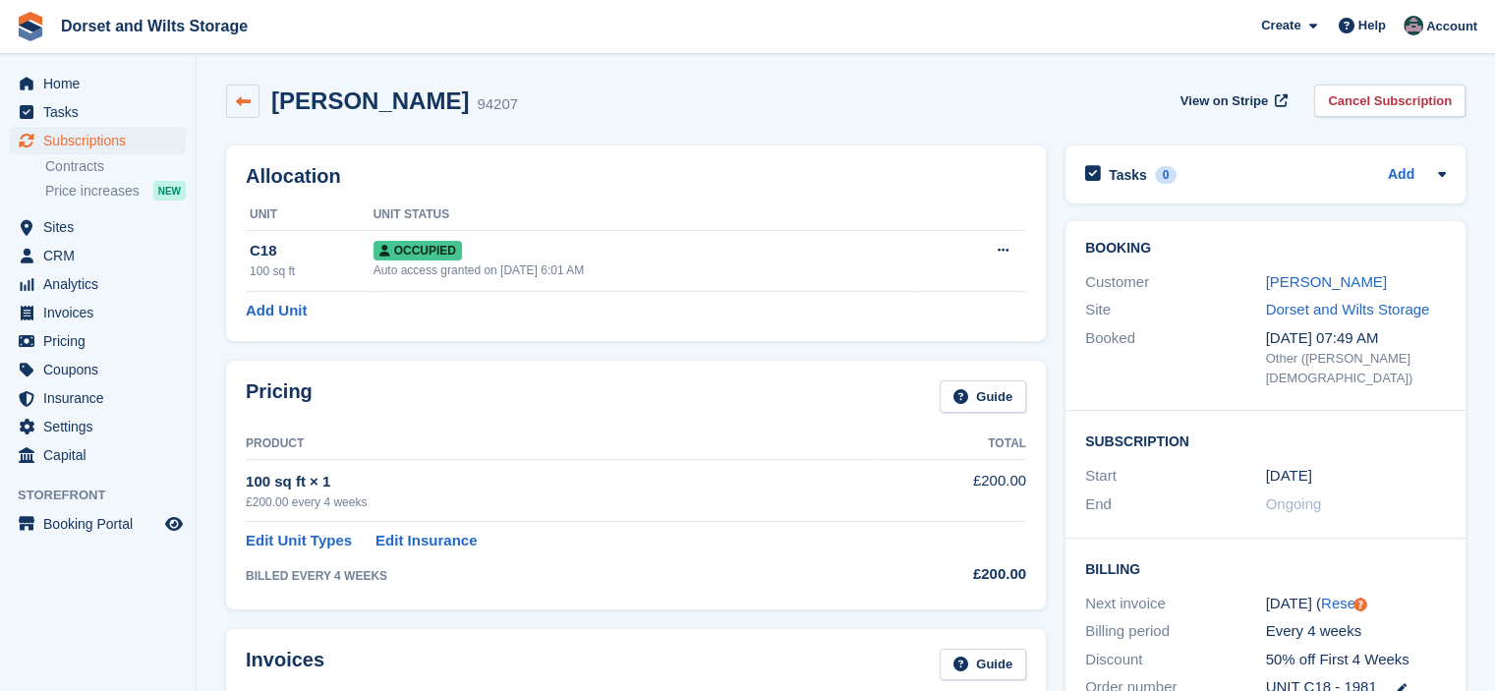
click at [245, 104] on icon at bounding box center [243, 101] width 15 height 15
